Goal: Task Accomplishment & Management: Use online tool/utility

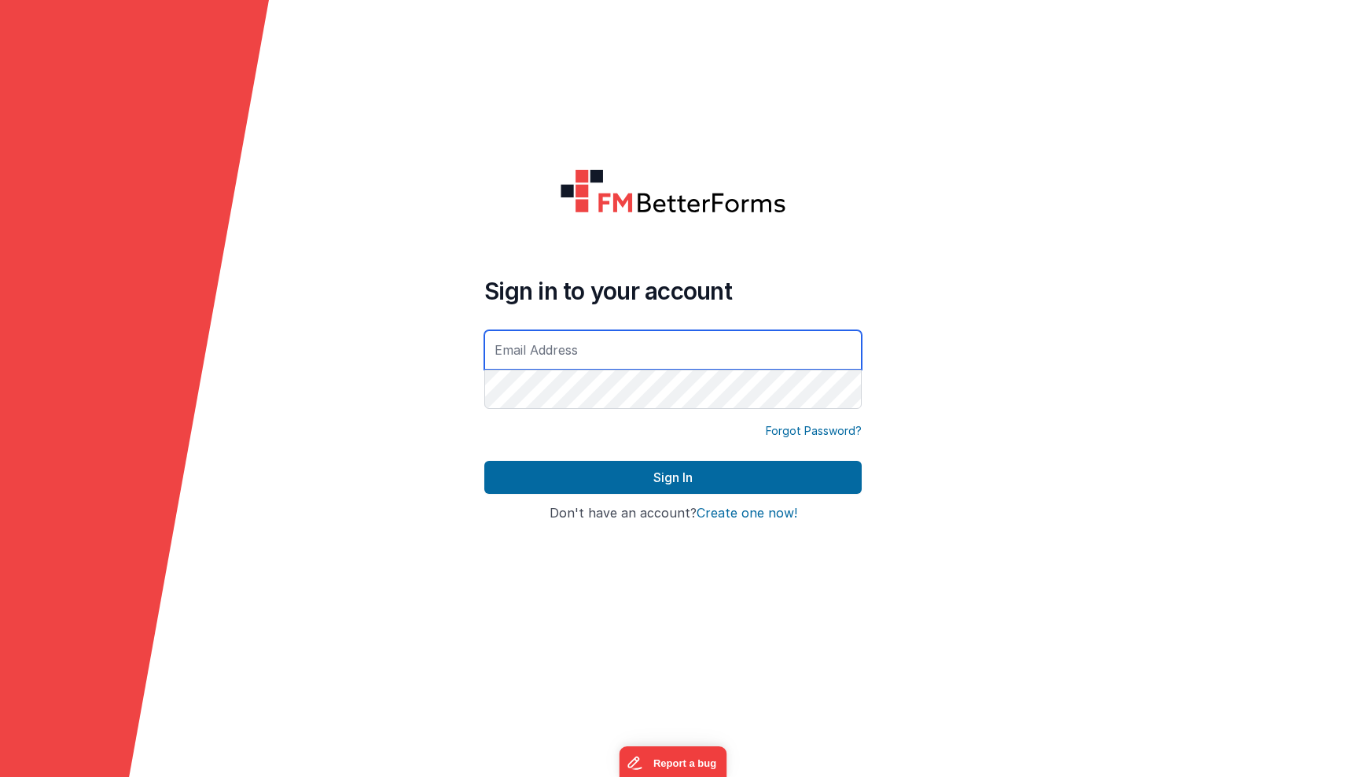
type input "[PERSON_NAME][EMAIL_ADDRESS][DOMAIN_NAME]"
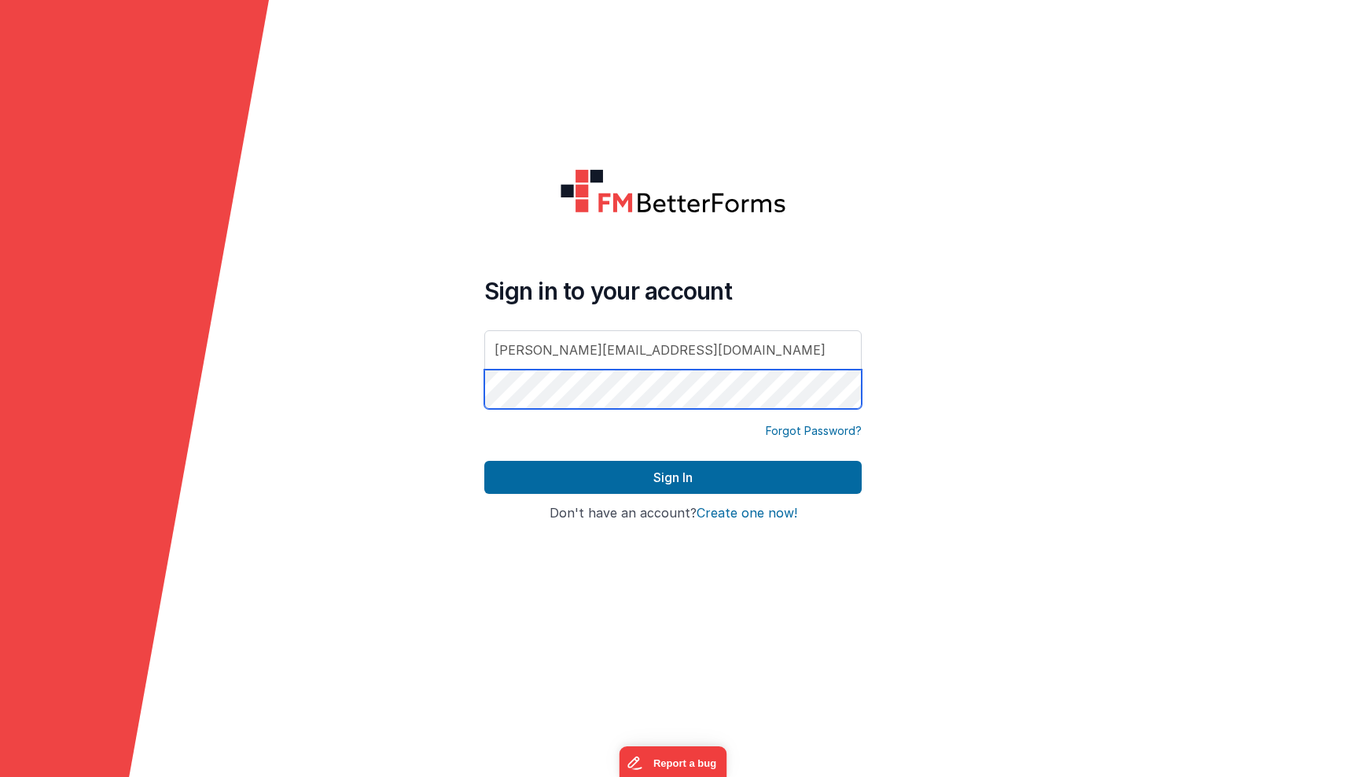
click at [673, 477] on button "Sign In" at bounding box center [672, 477] width 377 height 33
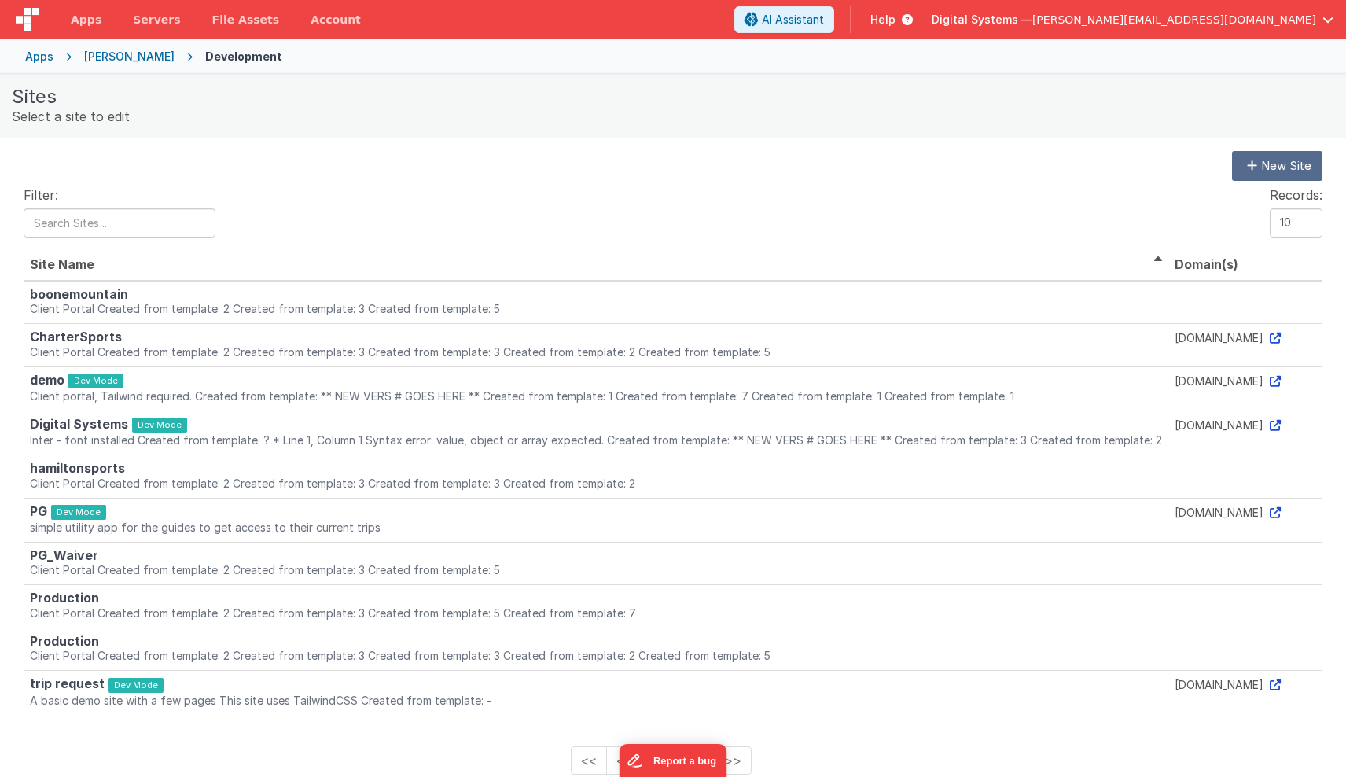
click at [45, 57] on div "Apps" at bounding box center [39, 57] width 28 height 16
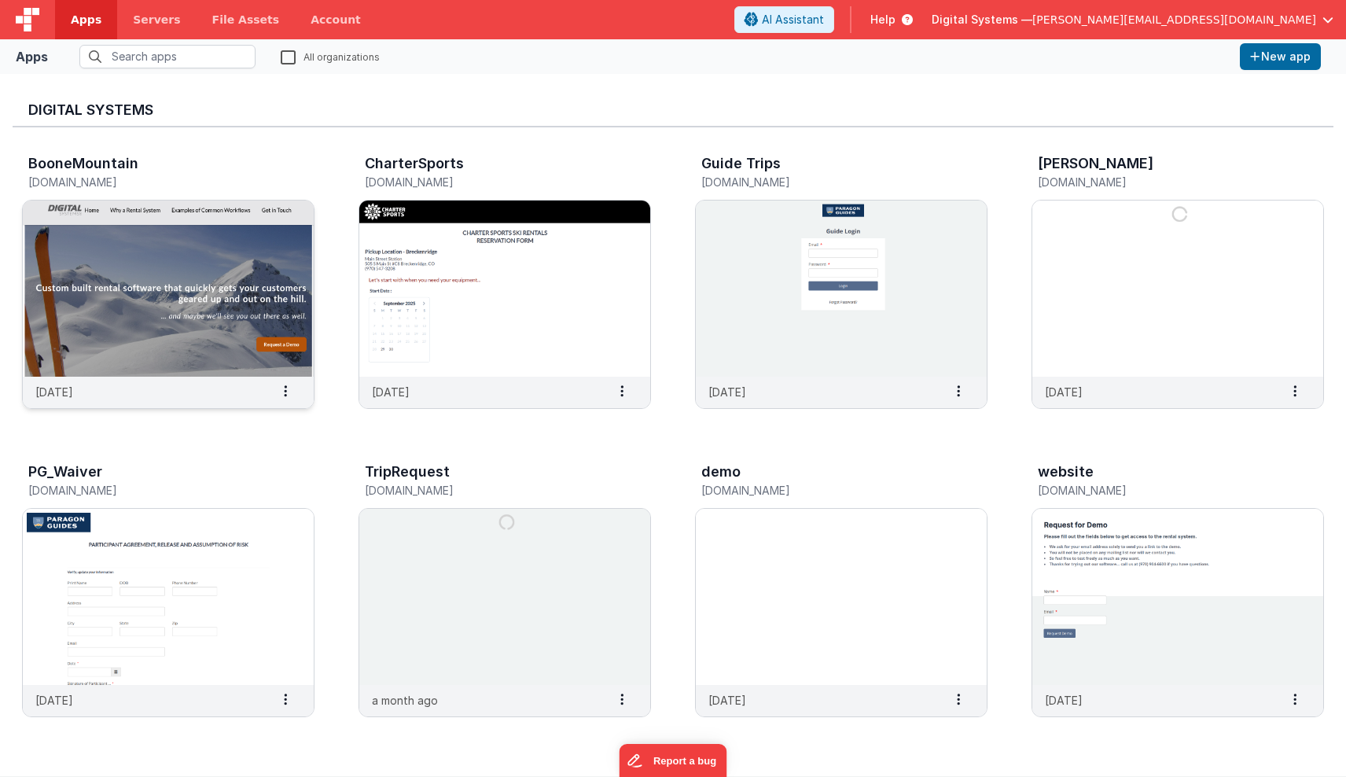
click at [223, 321] on img at bounding box center [168, 288] width 291 height 176
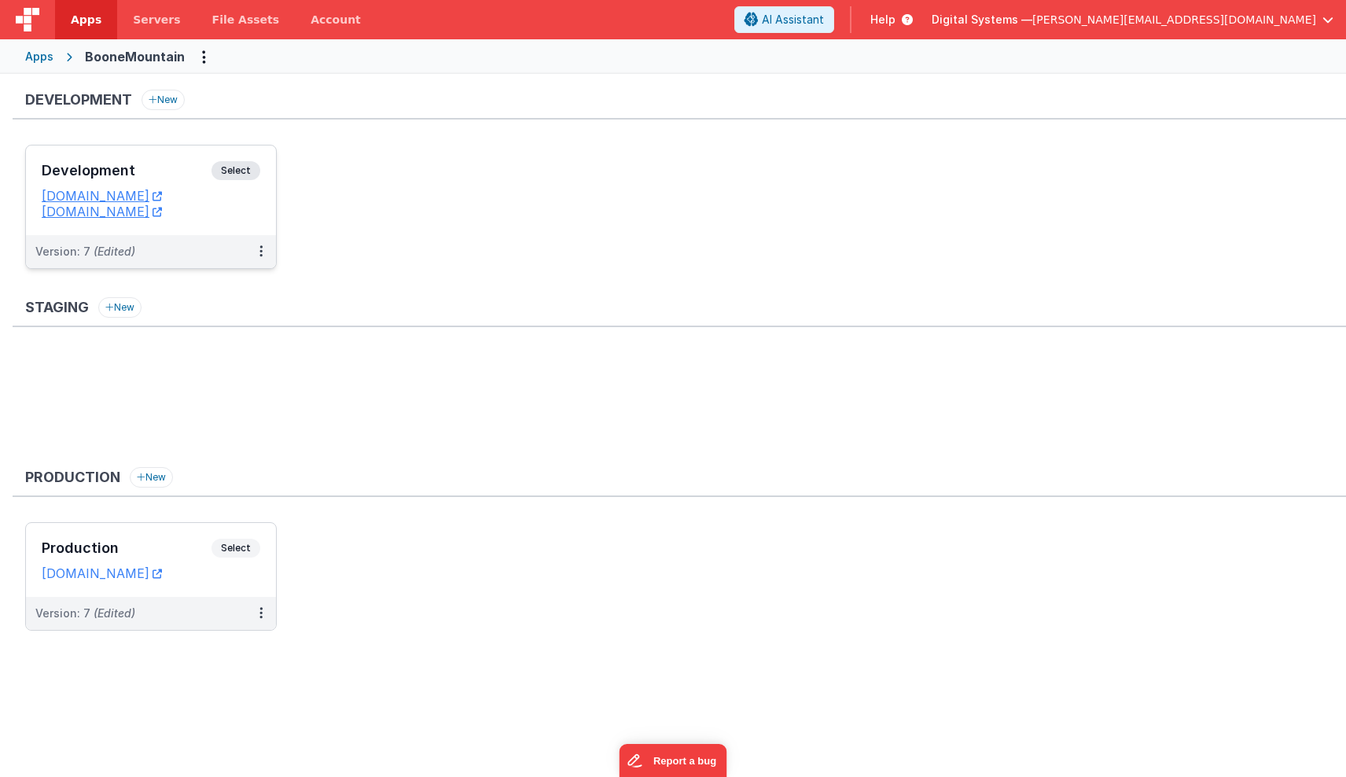
click at [230, 174] on span "Select" at bounding box center [235, 170] width 49 height 19
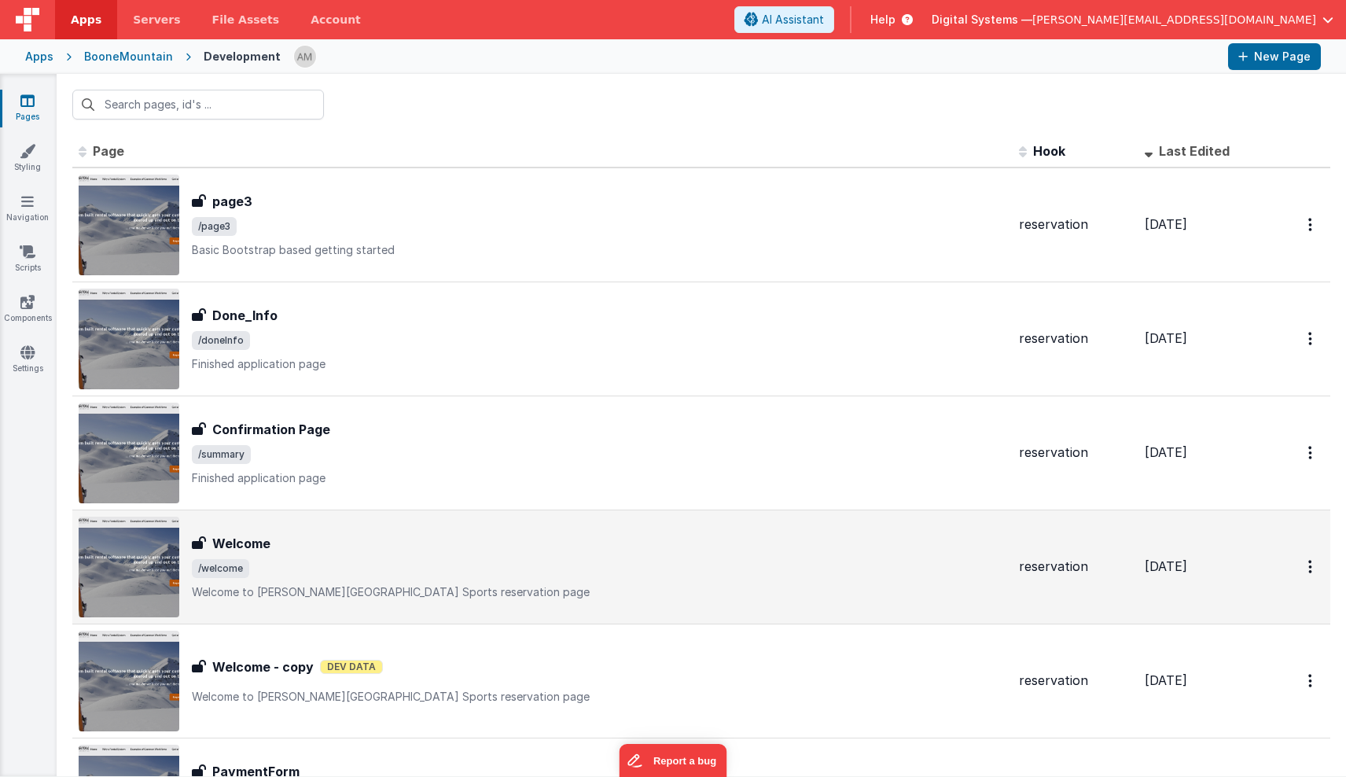
click at [320, 587] on p "Welcome to [PERSON_NAME][GEOGRAPHIC_DATA] Sports reservation page" at bounding box center [599, 592] width 814 height 16
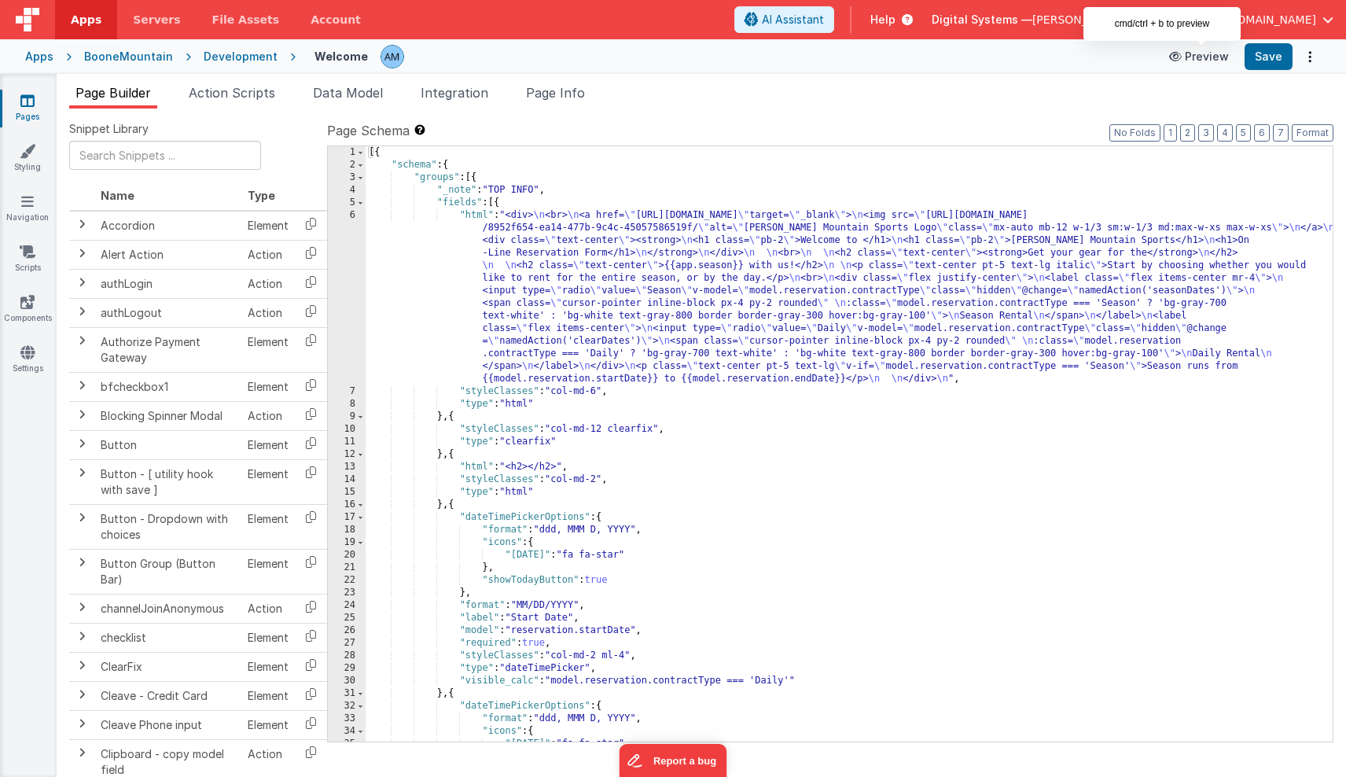
click at [1208, 58] on button "Preview" at bounding box center [1199, 56] width 79 height 25
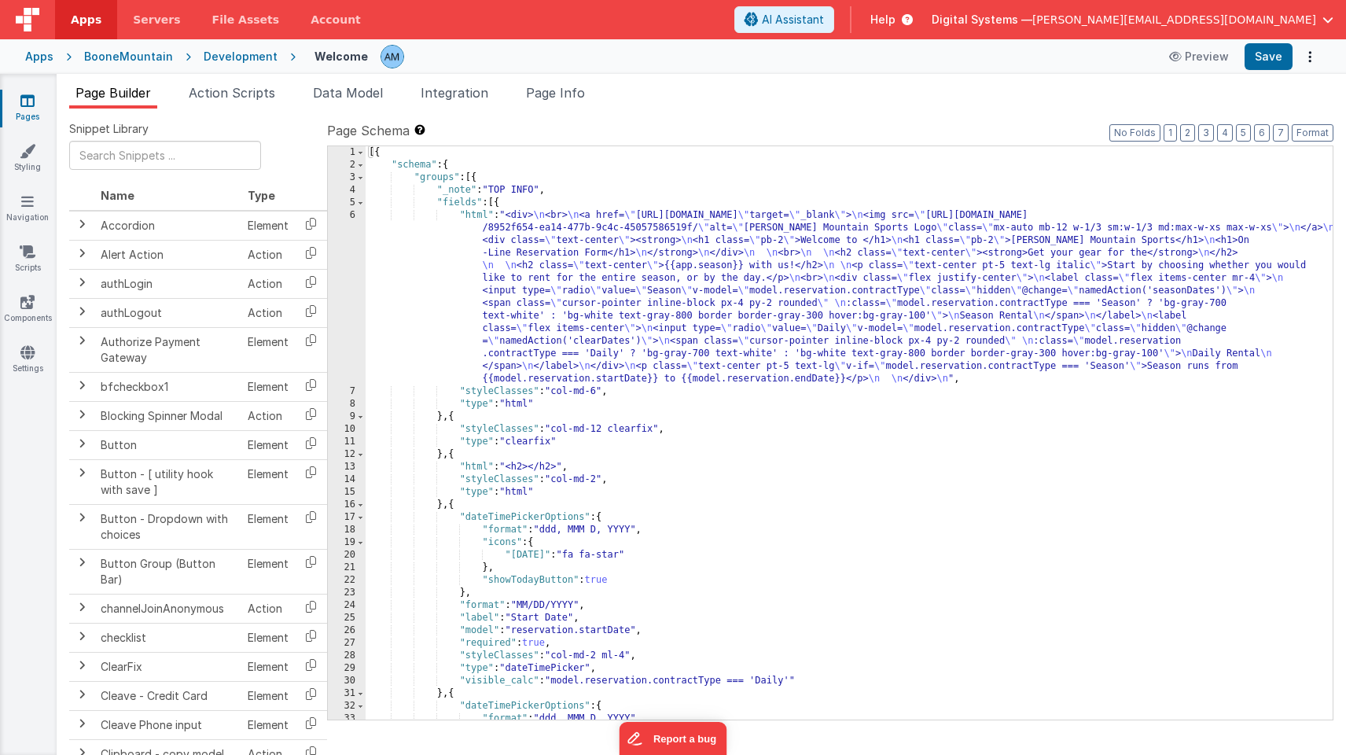
click at [119, 59] on div "BooneMountain" at bounding box center [128, 57] width 89 height 16
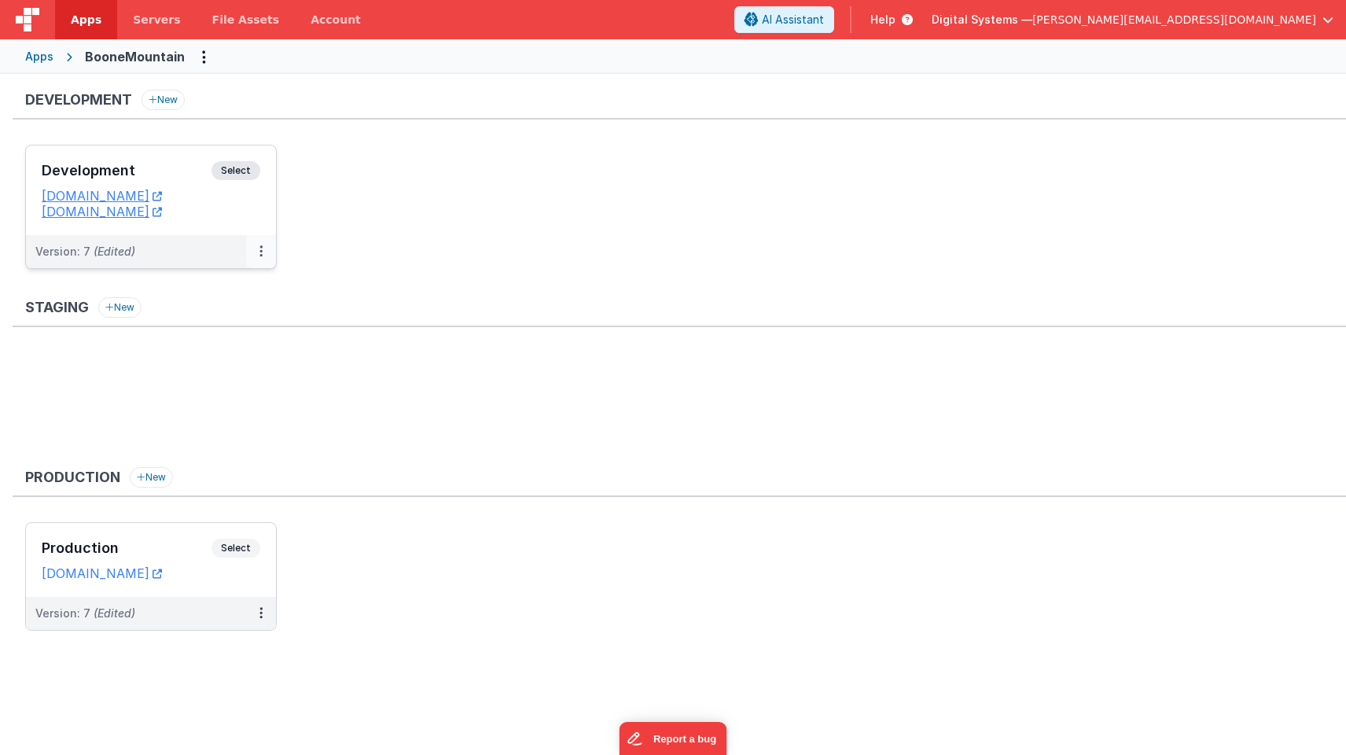
click at [263, 253] on button at bounding box center [261, 251] width 30 height 33
click at [234, 314] on span "Open Helper" at bounding box center [203, 314] width 69 height 13
click at [176, 287] on link "Edit" at bounding box center [207, 287] width 138 height 28
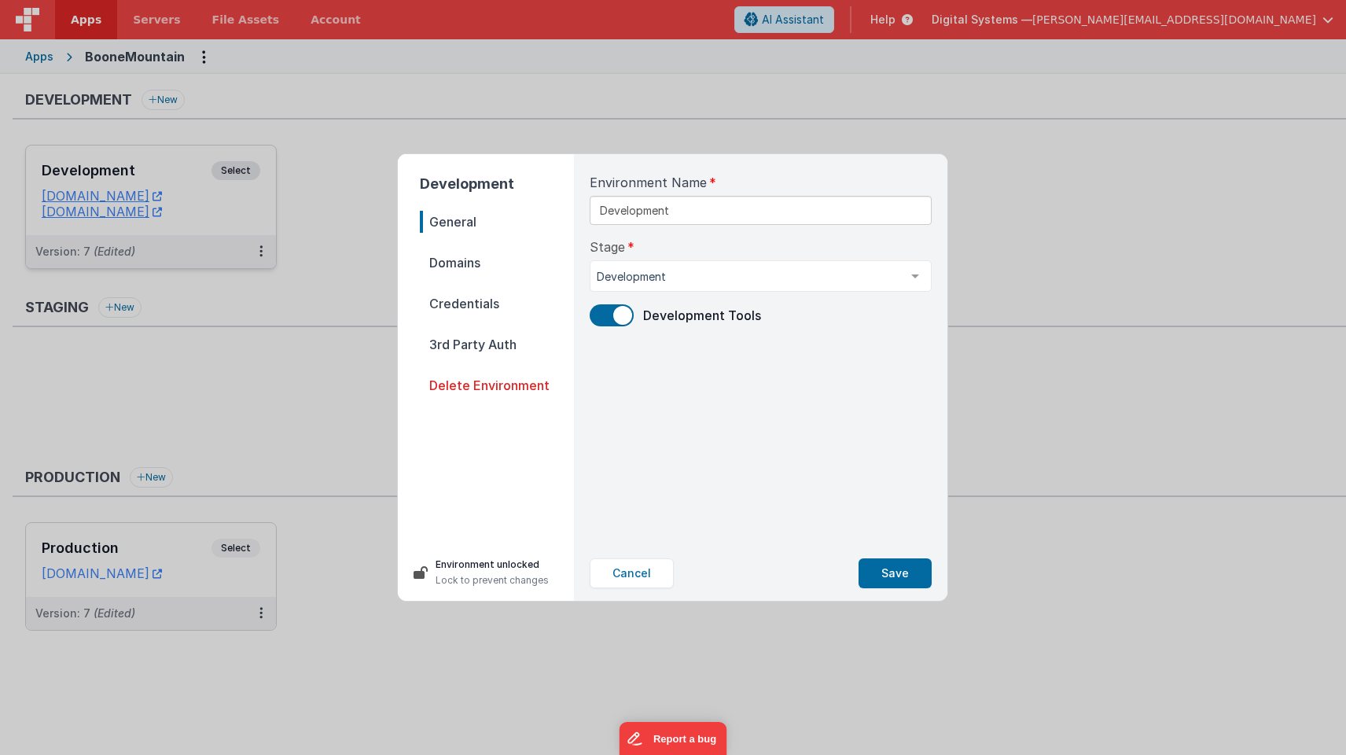
click at [451, 259] on span "Domains" at bounding box center [497, 263] width 154 height 22
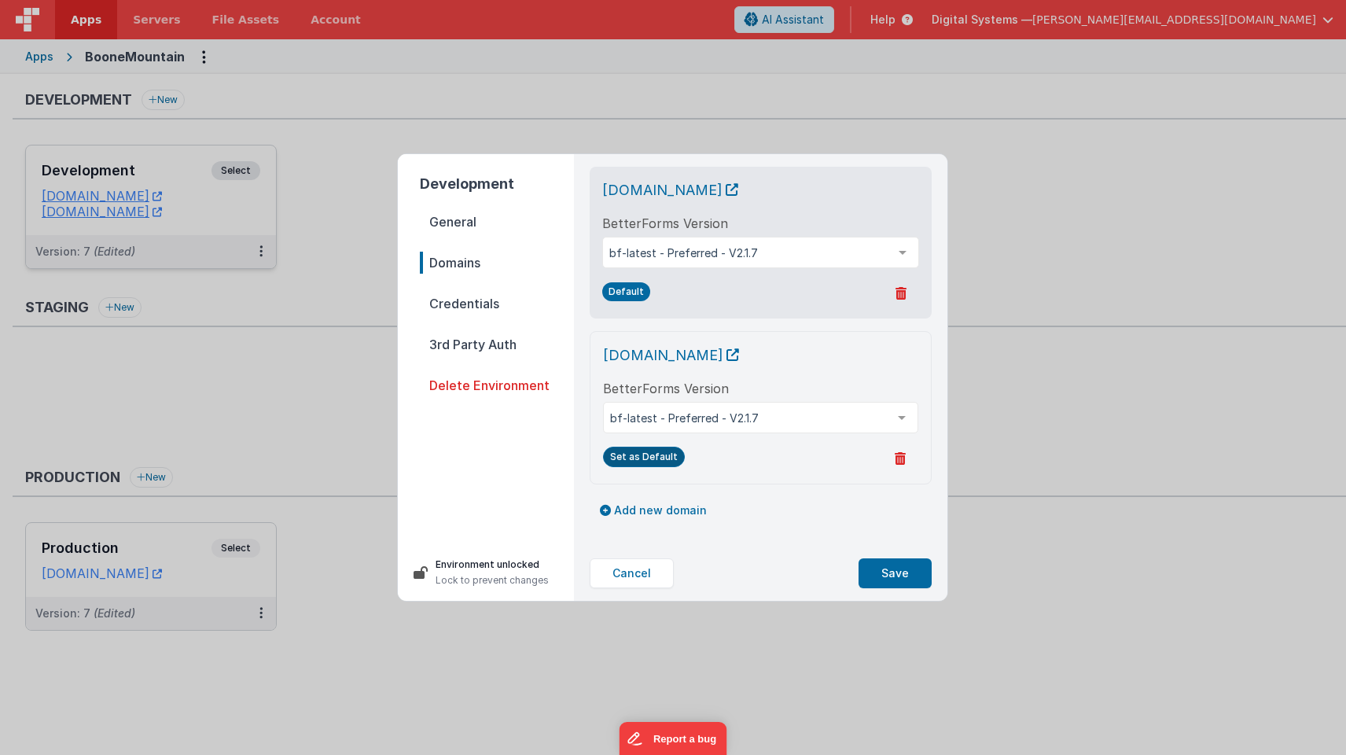
click at [653, 455] on button "Set as Default" at bounding box center [644, 457] width 82 height 20
click at [877, 572] on button "Save" at bounding box center [895, 573] width 73 height 30
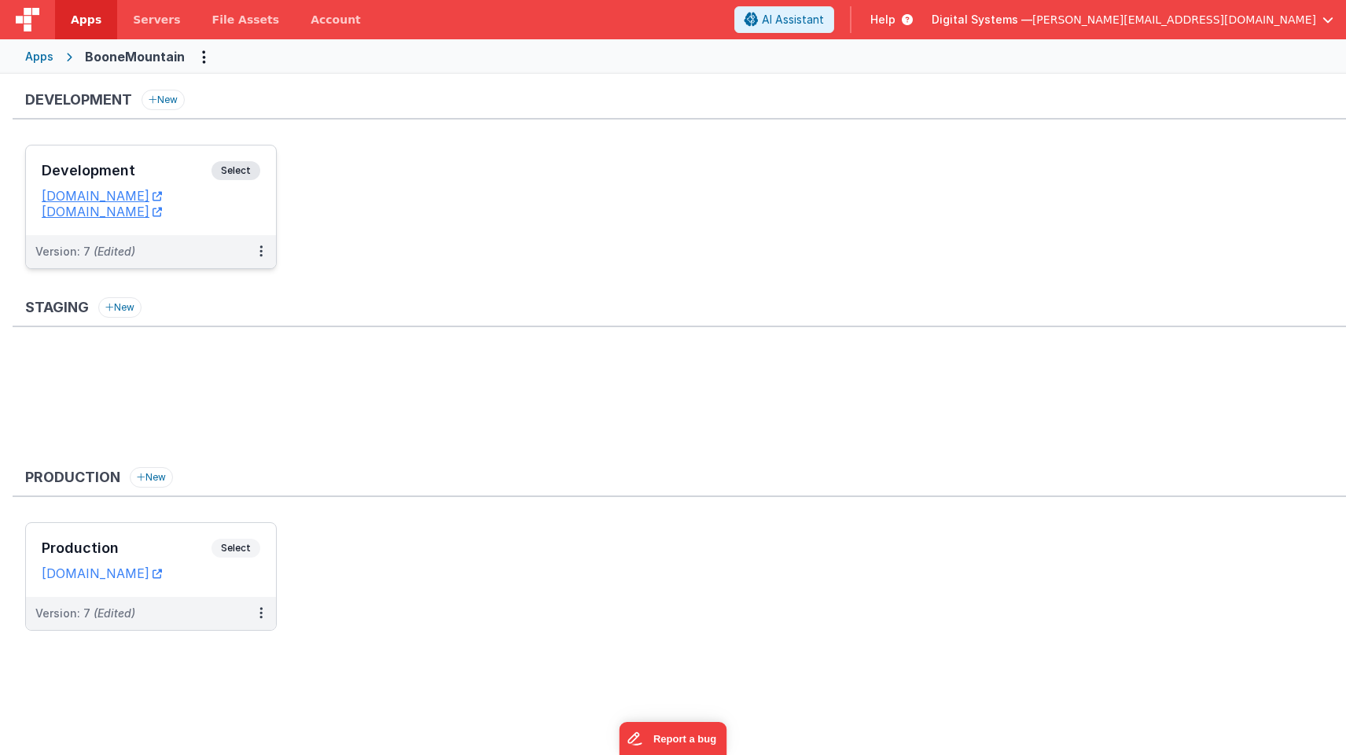
click at [230, 174] on span "Select" at bounding box center [235, 170] width 49 height 19
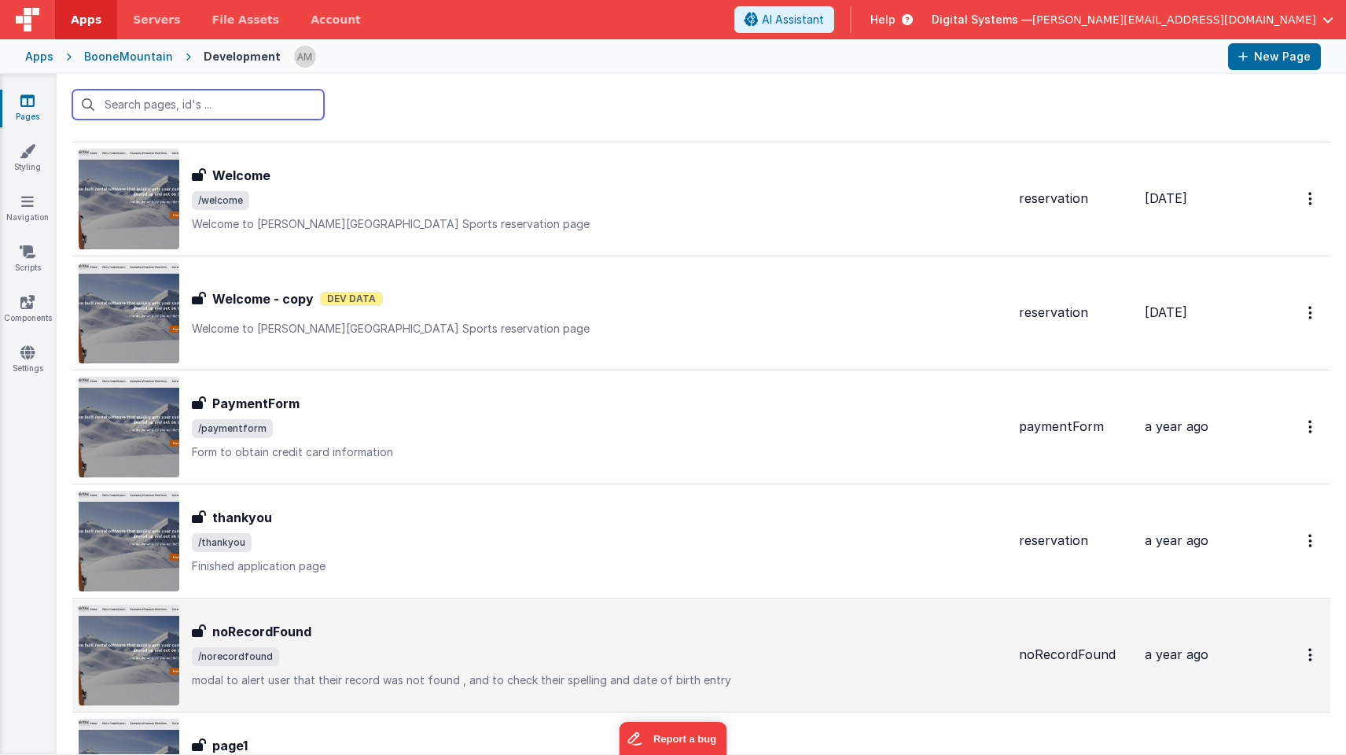
scroll to position [364, 0]
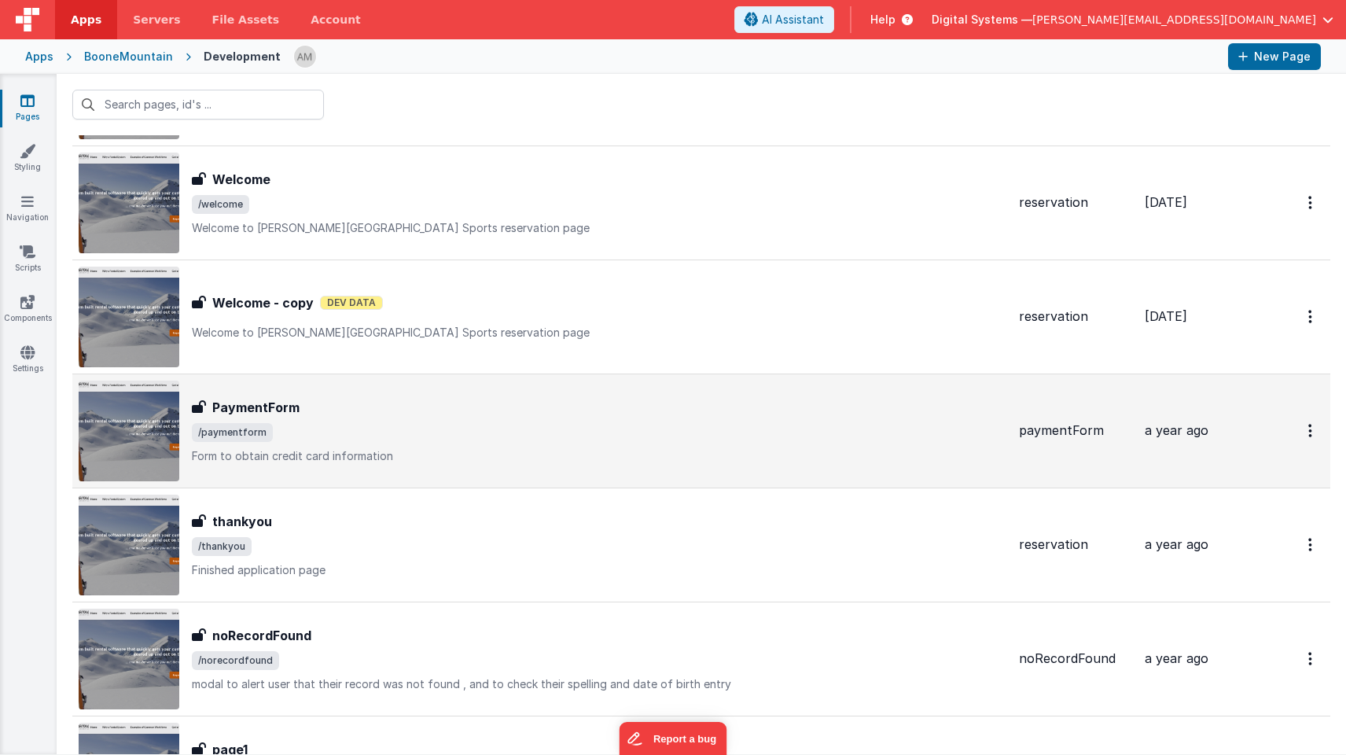
click at [340, 428] on span "/paymentform" at bounding box center [599, 432] width 814 height 19
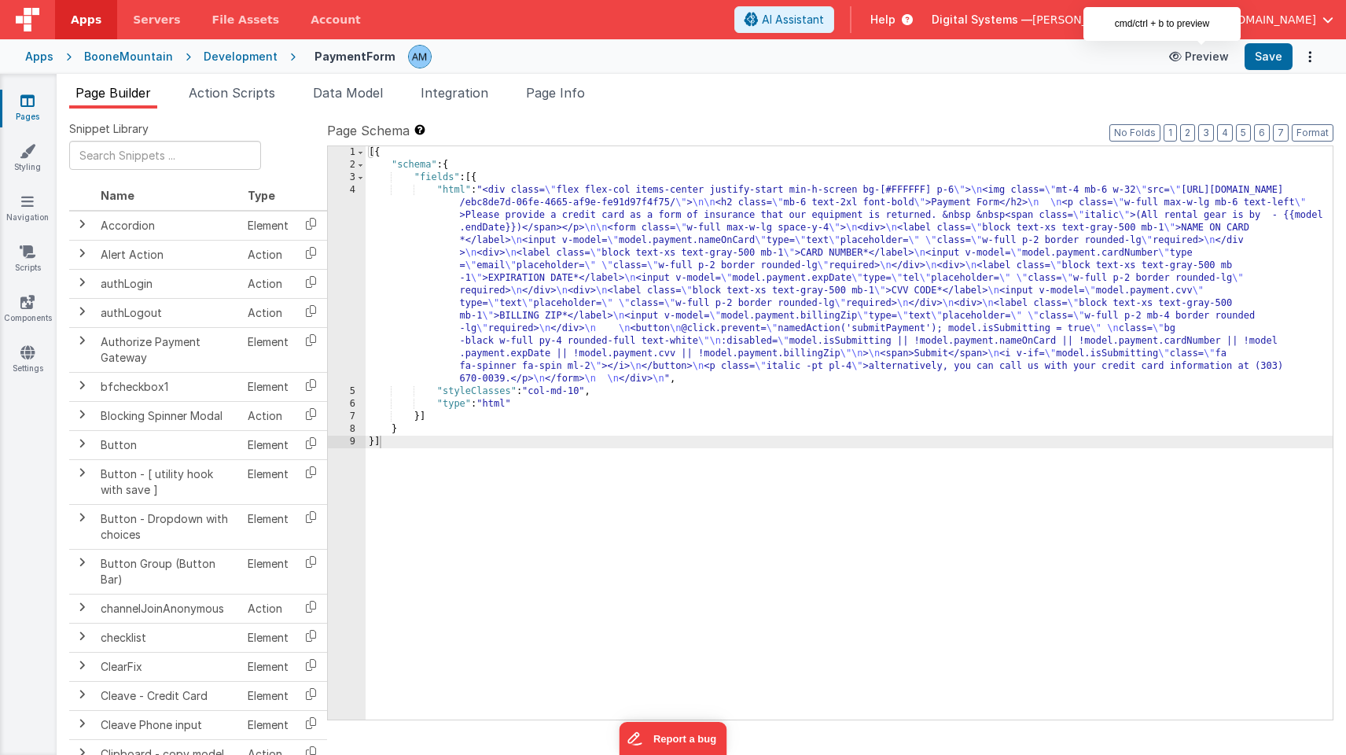
click at [1219, 48] on button "Preview" at bounding box center [1199, 56] width 79 height 25
click at [234, 57] on div "Development" at bounding box center [241, 57] width 74 height 16
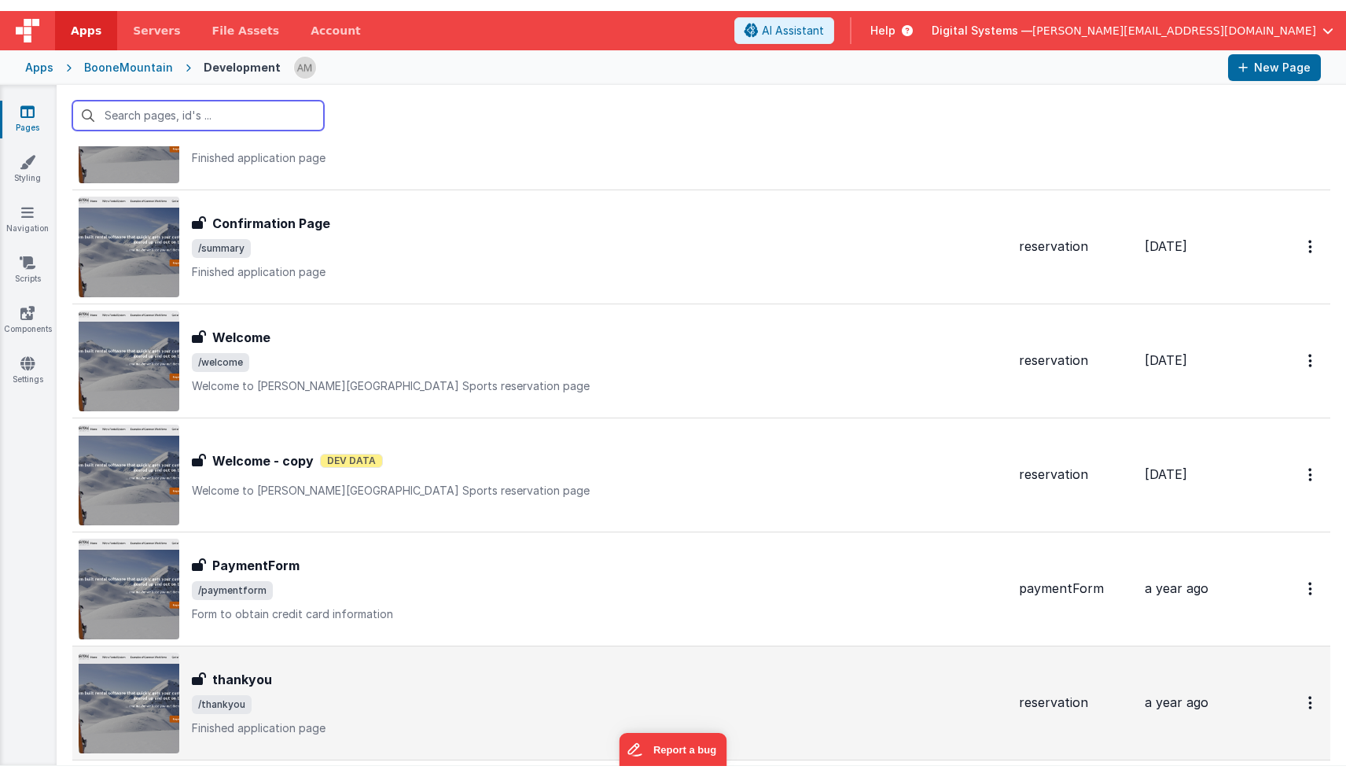
scroll to position [216, 0]
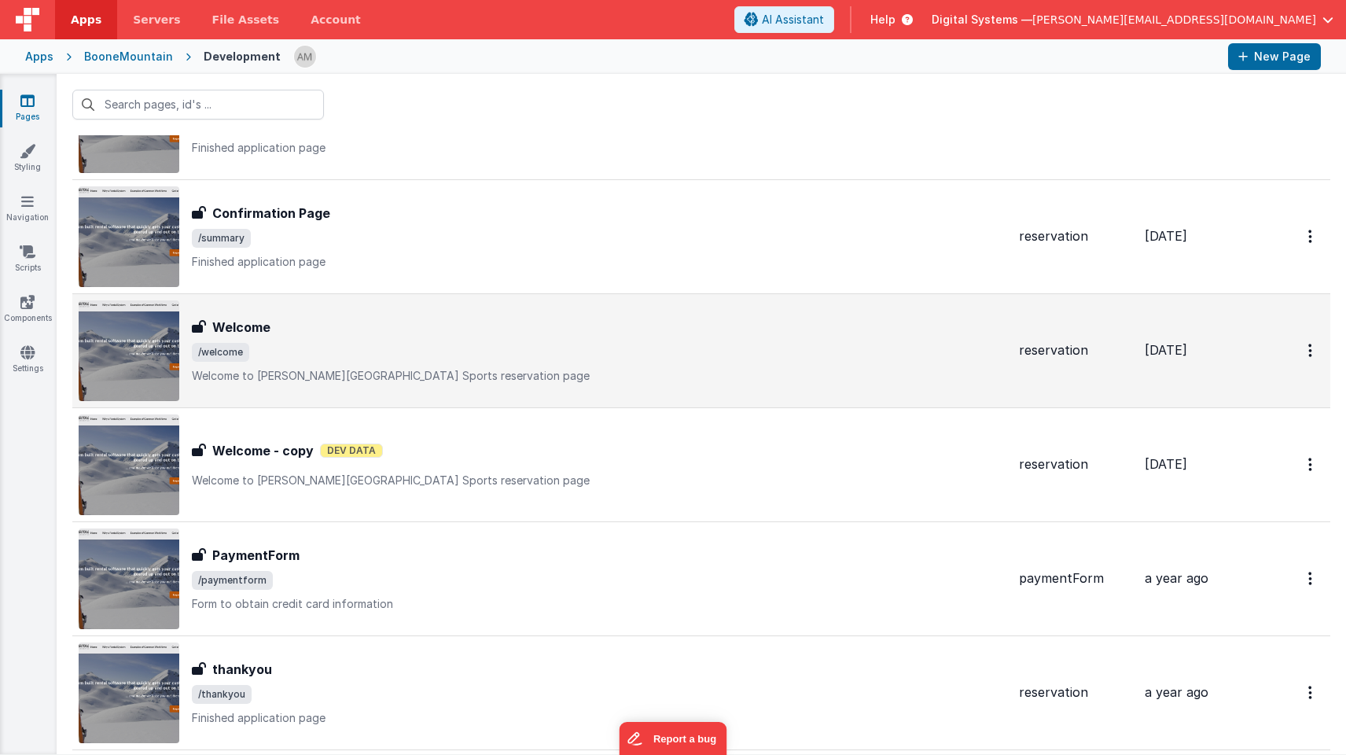
click at [267, 334] on h3 "Welcome" at bounding box center [241, 327] width 58 height 19
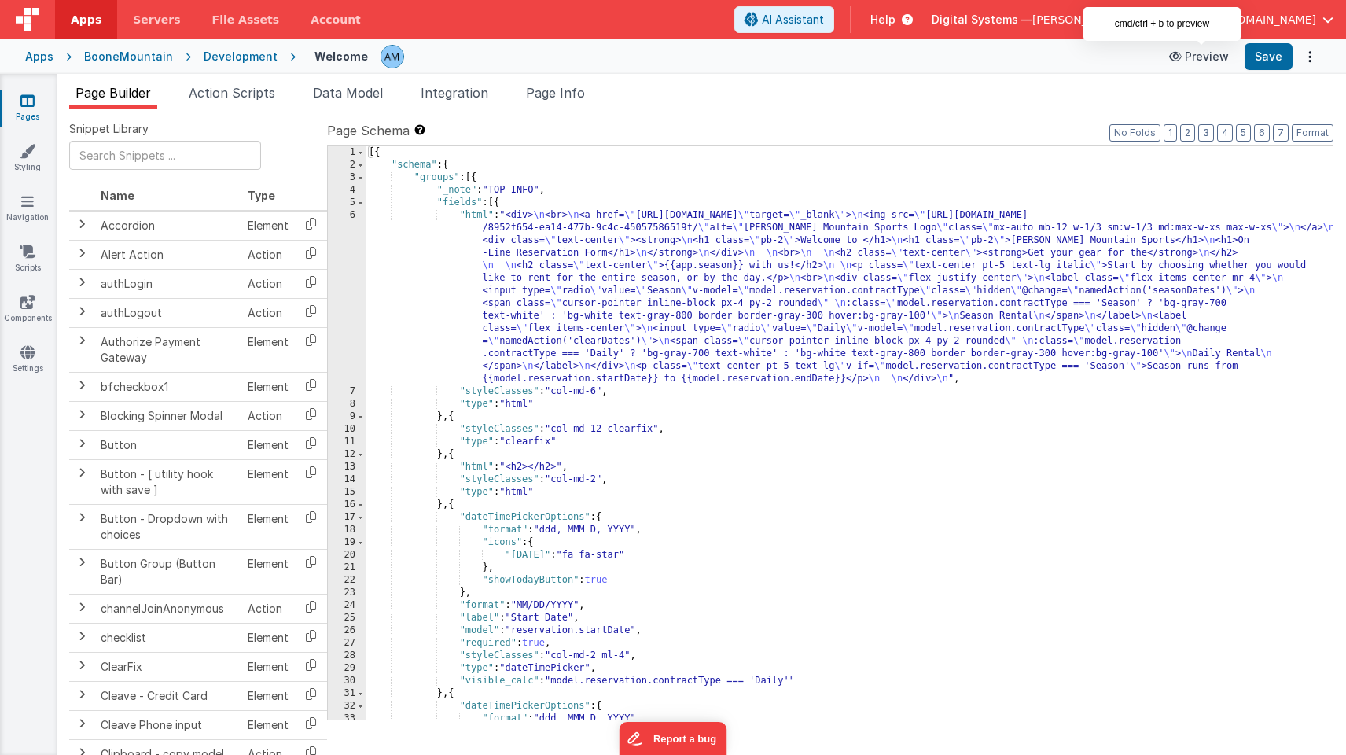
click at [1197, 61] on button "Preview" at bounding box center [1199, 56] width 79 height 25
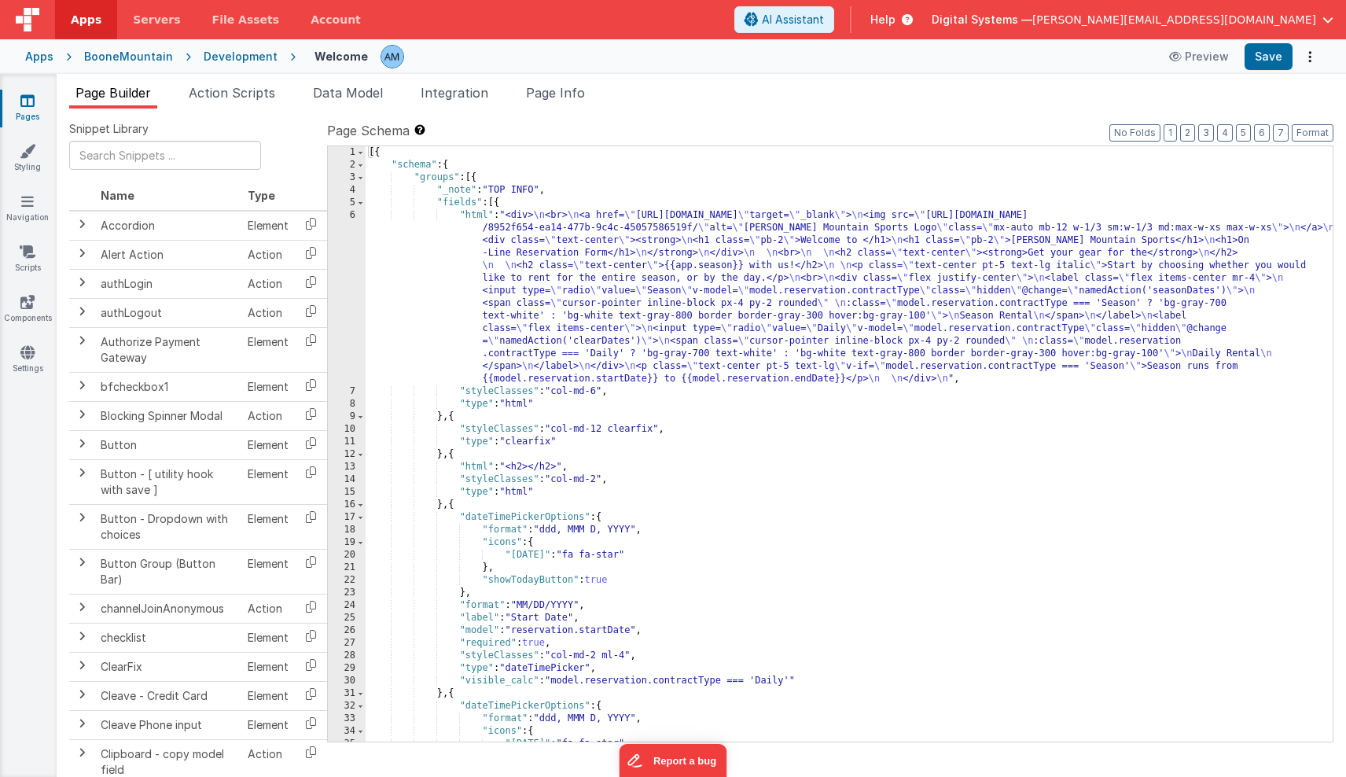
click at [224, 57] on div "Development" at bounding box center [241, 57] width 74 height 16
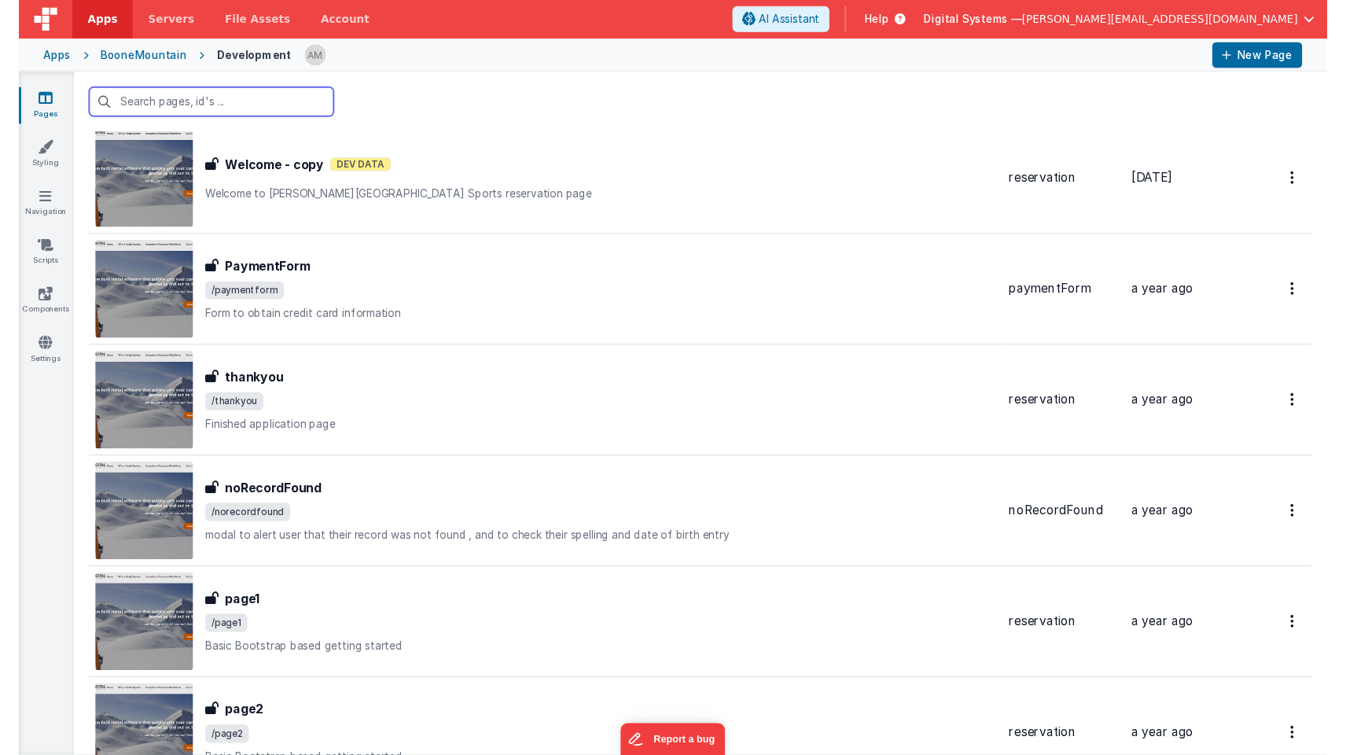
scroll to position [497, 0]
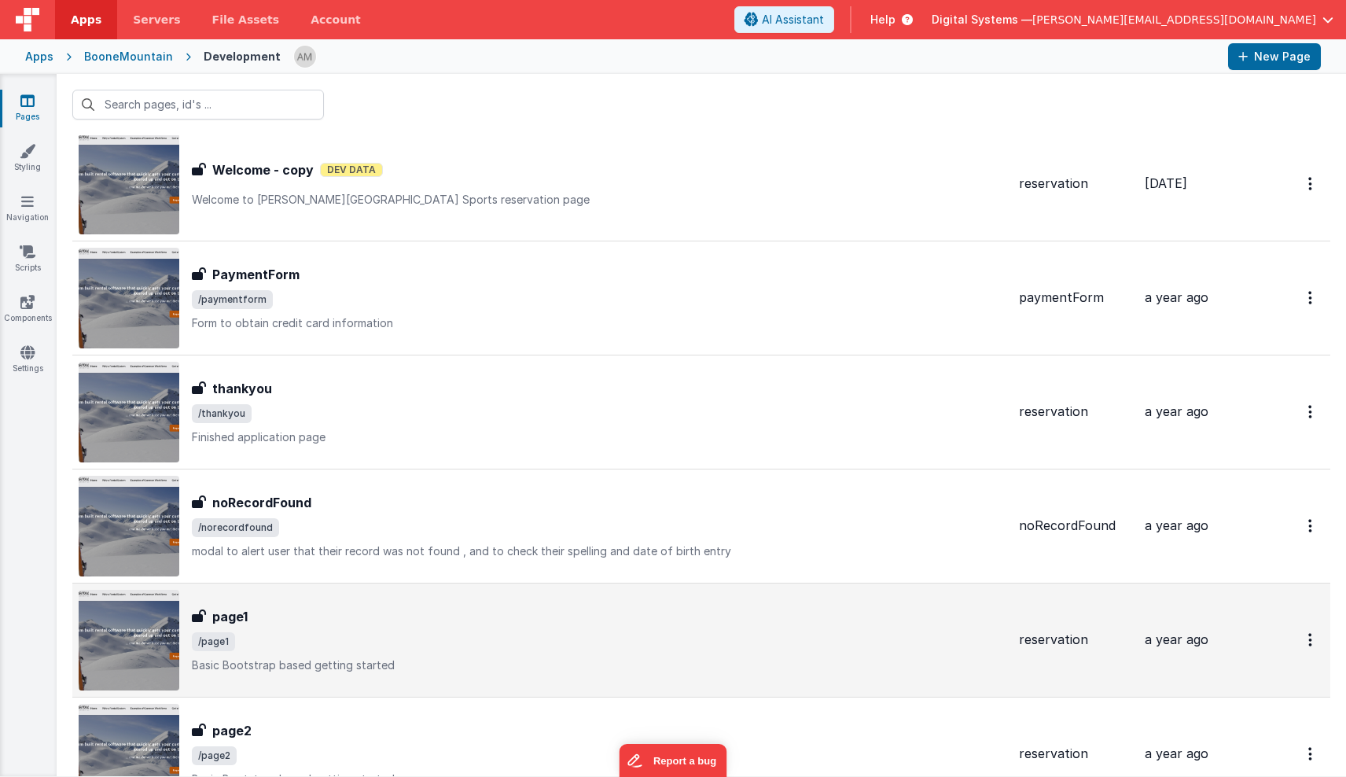
click at [114, 651] on img at bounding box center [129, 640] width 101 height 101
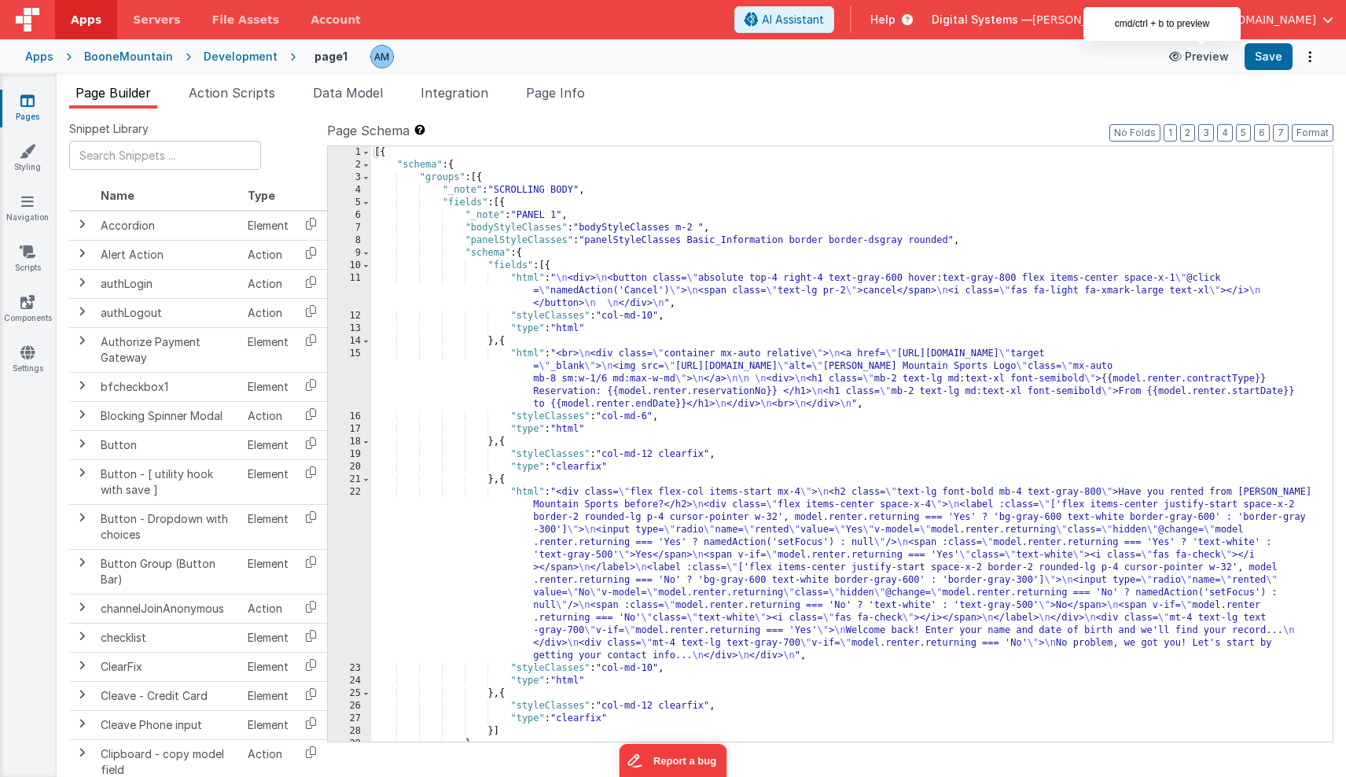
click at [1206, 57] on button "Preview" at bounding box center [1199, 56] width 79 height 25
